Goal: Task Accomplishment & Management: Use online tool/utility

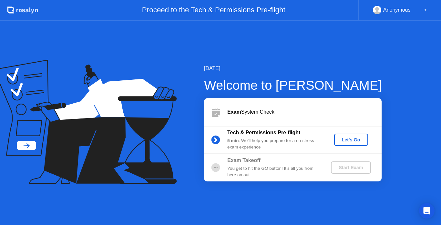
click at [353, 138] on div "Let's Go" at bounding box center [351, 139] width 29 height 5
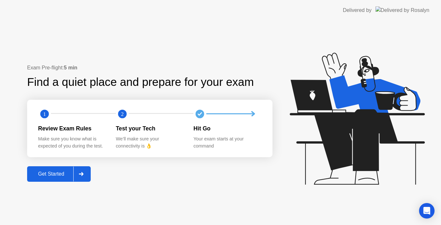
click at [56, 172] on div "Get Started" at bounding box center [51, 174] width 44 height 6
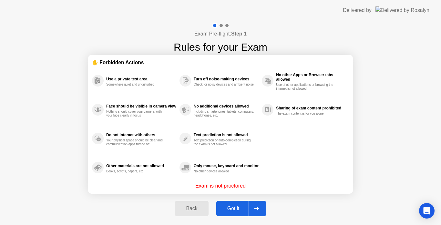
click at [234, 209] on div "Got it" at bounding box center [233, 209] width 30 height 6
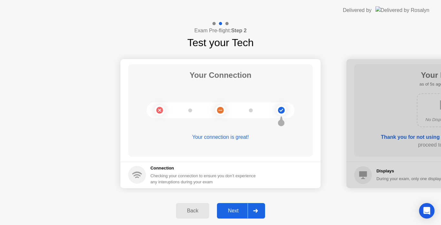
click at [244, 216] on button "Next" at bounding box center [241, 210] width 48 height 15
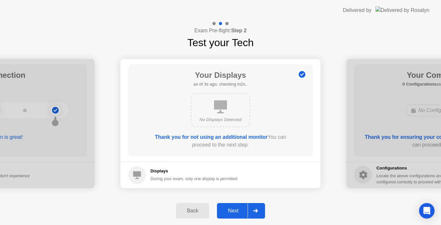
click at [236, 209] on div "Next" at bounding box center [233, 211] width 29 height 6
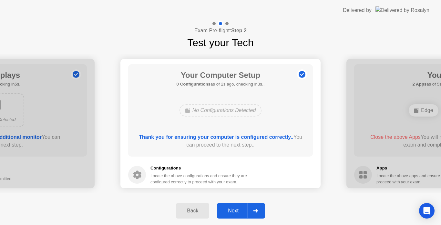
click at [233, 214] on div "Next" at bounding box center [233, 211] width 29 height 6
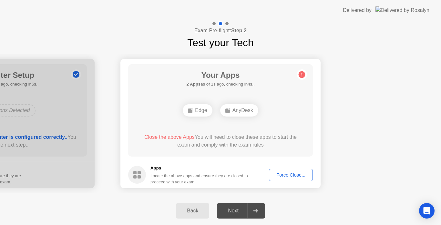
click at [290, 177] on div "Force Close..." at bounding box center [290, 174] width 39 height 5
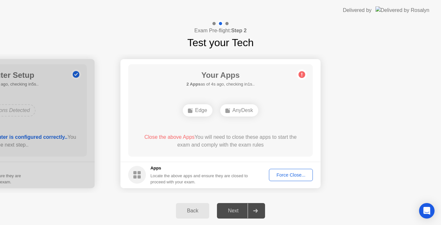
click at [280, 175] on div "Force Close..." at bounding box center [290, 174] width 39 height 5
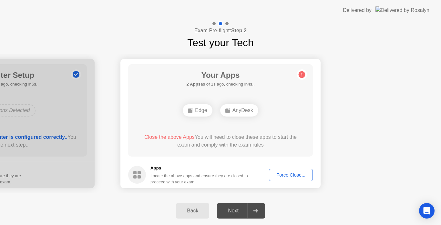
click at [303, 174] on div "Force Close..." at bounding box center [290, 174] width 39 height 5
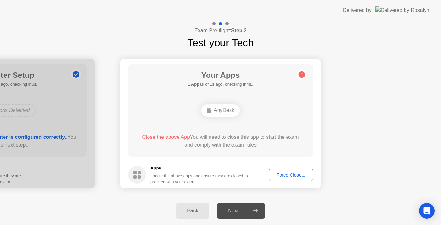
click at [295, 176] on div "Force Close..." at bounding box center [290, 174] width 39 height 5
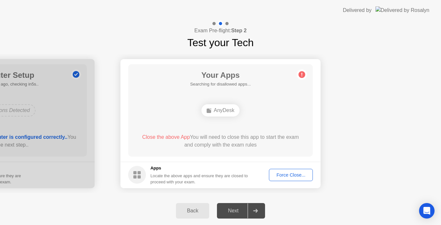
drag, startPoint x: 239, startPoint y: 211, endPoint x: 299, endPoint y: 173, distance: 71.1
click at [299, 173] on div "Exam Pre-flight: Step 2 Test your Tech Your Connection Your connection is great…" at bounding box center [220, 123] width 441 height 204
click at [299, 173] on div "Force Close..." at bounding box center [290, 174] width 39 height 5
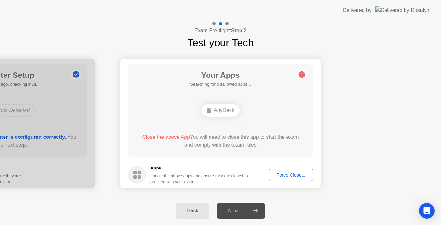
click at [295, 177] on div "Force Close..." at bounding box center [290, 174] width 39 height 5
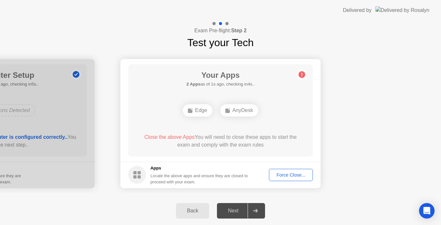
click at [325, 214] on div "Back Next" at bounding box center [220, 211] width 441 height 28
click at [305, 76] on icon at bounding box center [302, 74] width 10 height 10
click at [287, 179] on button "Force Close..." at bounding box center [291, 175] width 44 height 12
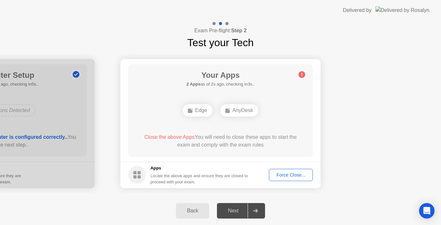
click at [300, 74] on circle at bounding box center [301, 74] width 7 height 7
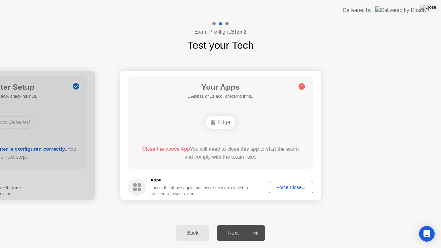
click at [295, 186] on div "Force Close..." at bounding box center [290, 187] width 39 height 5
click at [195, 225] on div "Back" at bounding box center [192, 233] width 29 height 6
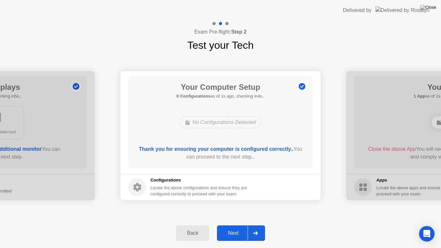
click at [234, 225] on div "Next" at bounding box center [233, 233] width 29 height 6
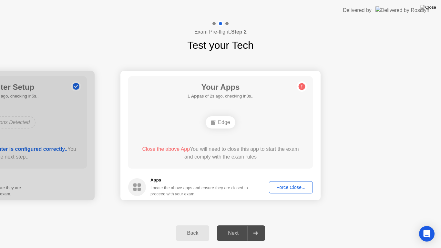
click at [293, 194] on footer "Apps Locate the above apps and ensure they are closed to proceed with your exam…" at bounding box center [220, 187] width 200 height 26
click at [298, 187] on div "Force Close..." at bounding box center [290, 187] width 39 height 5
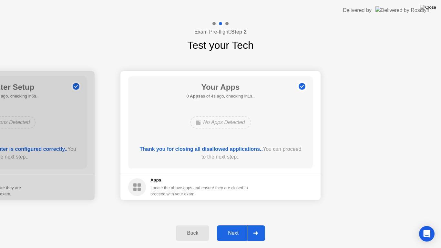
click at [231, 225] on div "Next" at bounding box center [233, 233] width 29 height 6
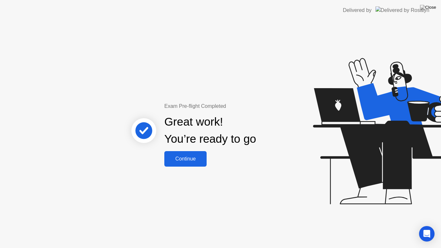
click at [186, 156] on div "Continue" at bounding box center [185, 159] width 38 height 6
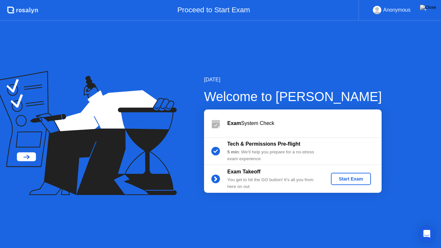
click at [359, 183] on button "Start Exam" at bounding box center [351, 179] width 40 height 12
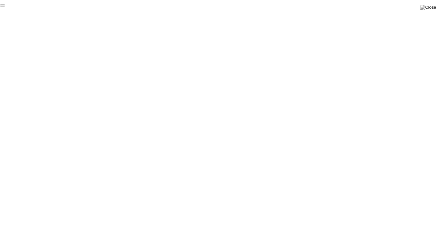
click div "End Proctoring Session"
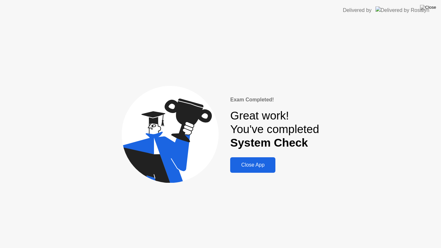
click at [258, 166] on div "Close App" at bounding box center [252, 165] width 41 height 6
